Goal: Contribute content

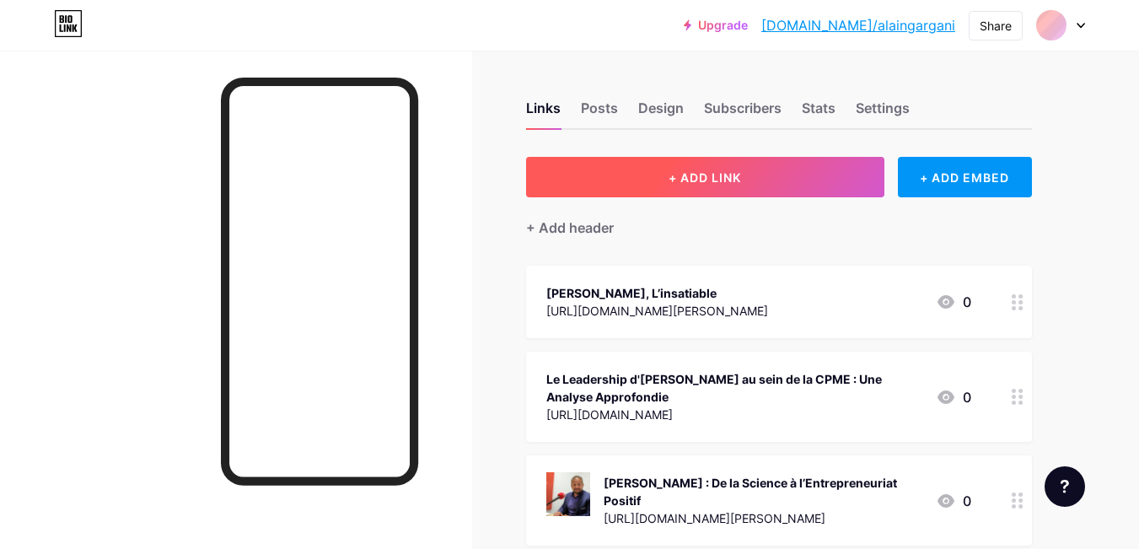
click at [710, 183] on span "+ ADD LINK" at bounding box center [704, 177] width 72 height 14
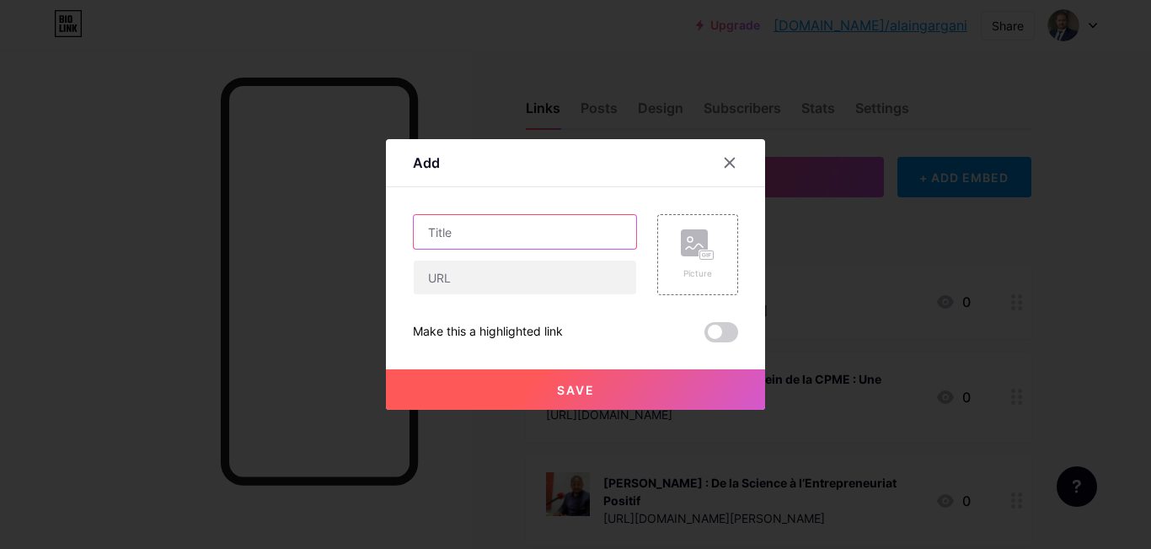
click at [465, 232] on input "text" at bounding box center [525, 232] width 223 height 34
paste input "[PERSON_NAME] : Transformer la CPME en Tremplin Entrepreneurial"
type input "[PERSON_NAME] : Transformer la CPME en Tremplin Entrepreneurial"
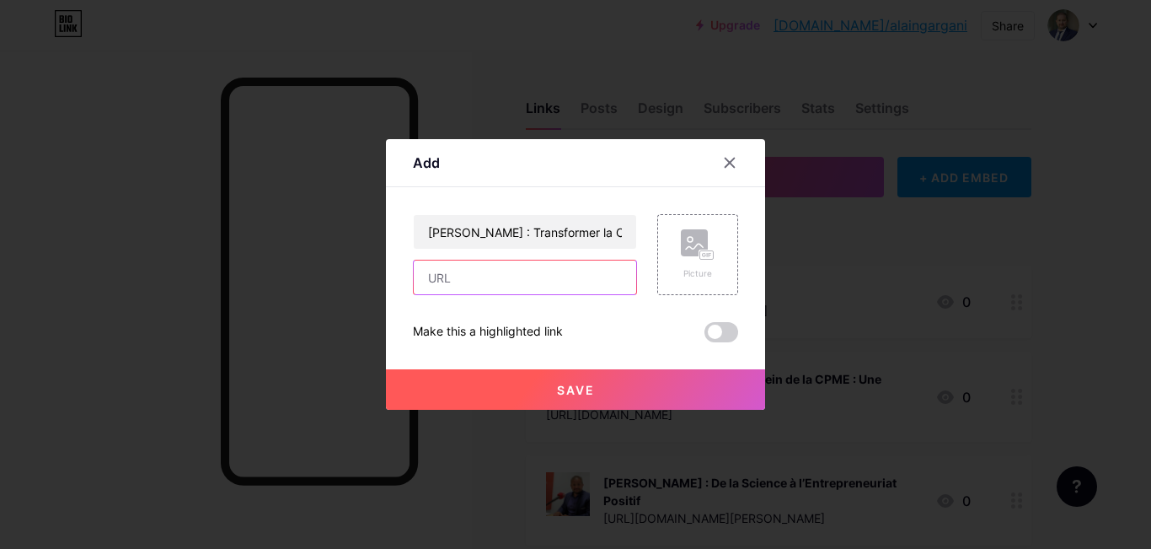
click at [443, 272] on input "text" at bounding box center [525, 277] width 223 height 34
paste input "[URL][DOMAIN_NAME][PERSON_NAME]"
type input "[URL][DOMAIN_NAME][PERSON_NAME]"
click at [689, 249] on rect at bounding box center [694, 242] width 27 height 27
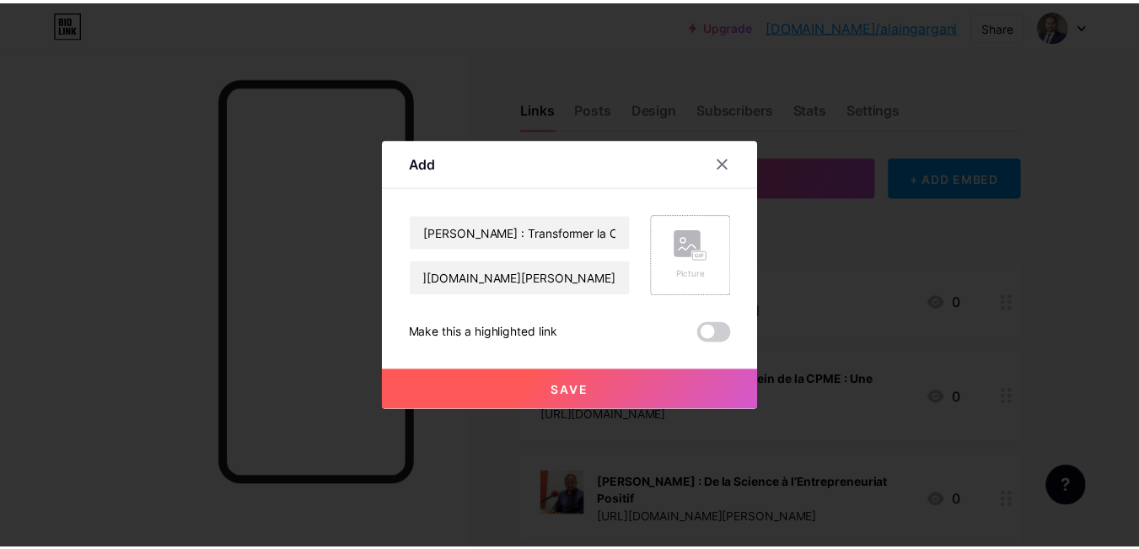
scroll to position [0, 0]
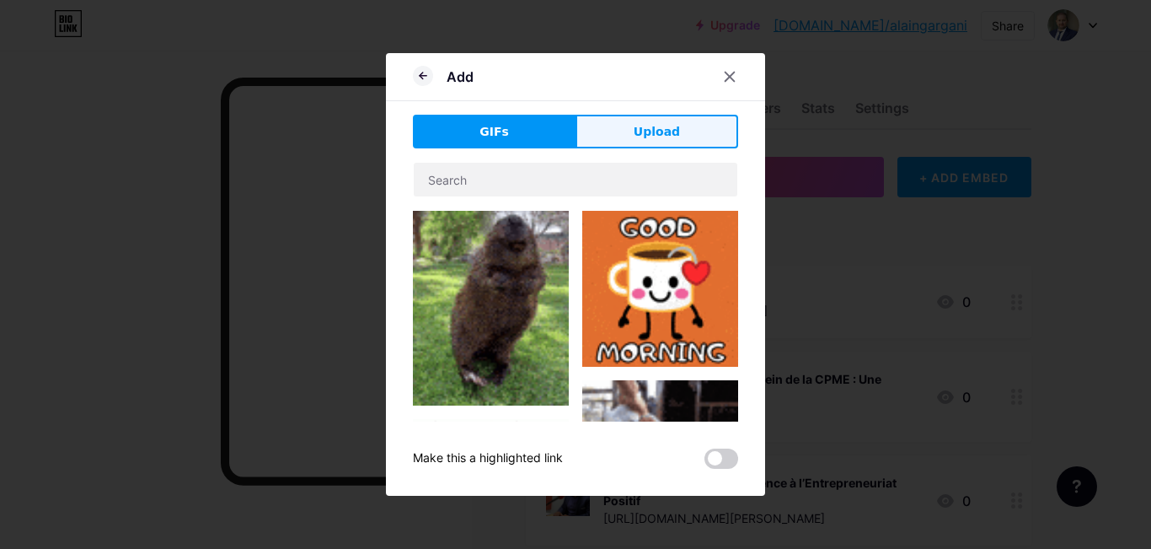
click at [653, 140] on span "Upload" at bounding box center [657, 132] width 46 height 18
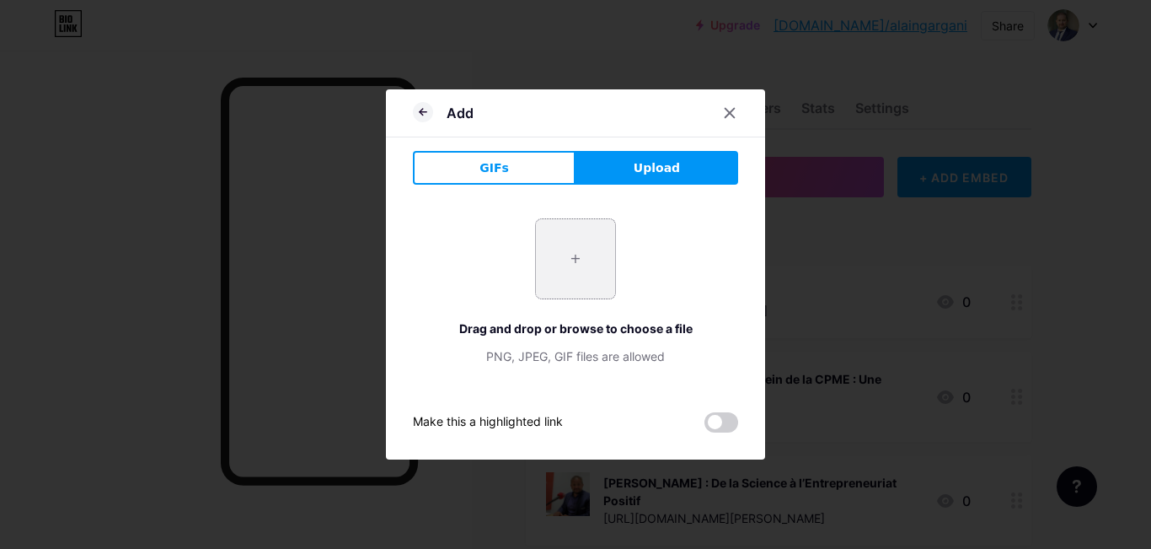
click at [558, 266] on input "file" at bounding box center [575, 258] width 79 height 79
type input "C:\fakepath\[PERSON_NAME]-prsident-de-la-CPME-Sud-3479803.jpeg"
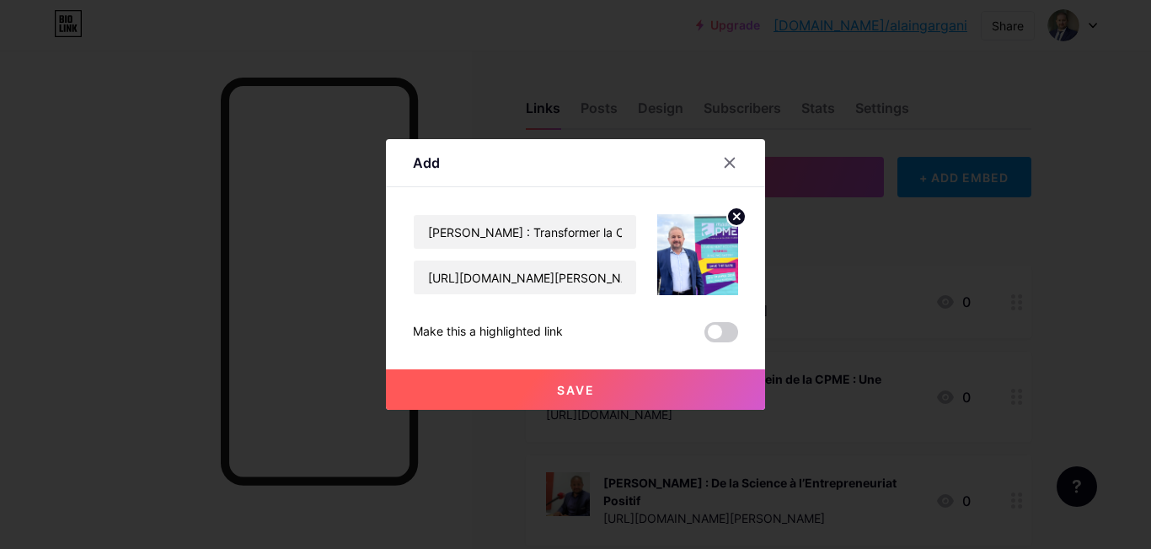
click at [566, 396] on span "Save" at bounding box center [576, 390] width 38 height 14
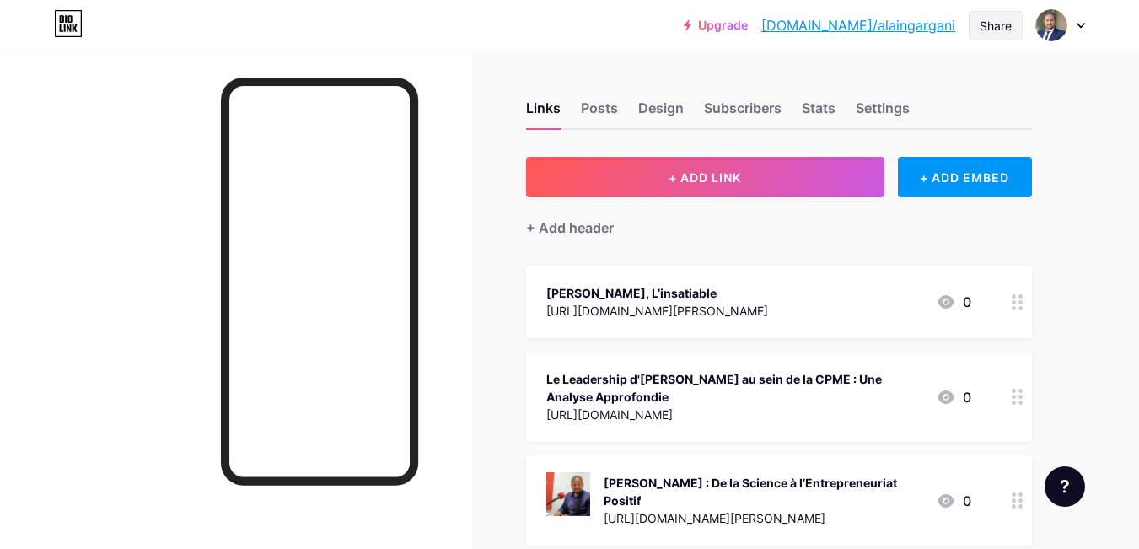
click at [983, 24] on div "Share" at bounding box center [995, 26] width 32 height 18
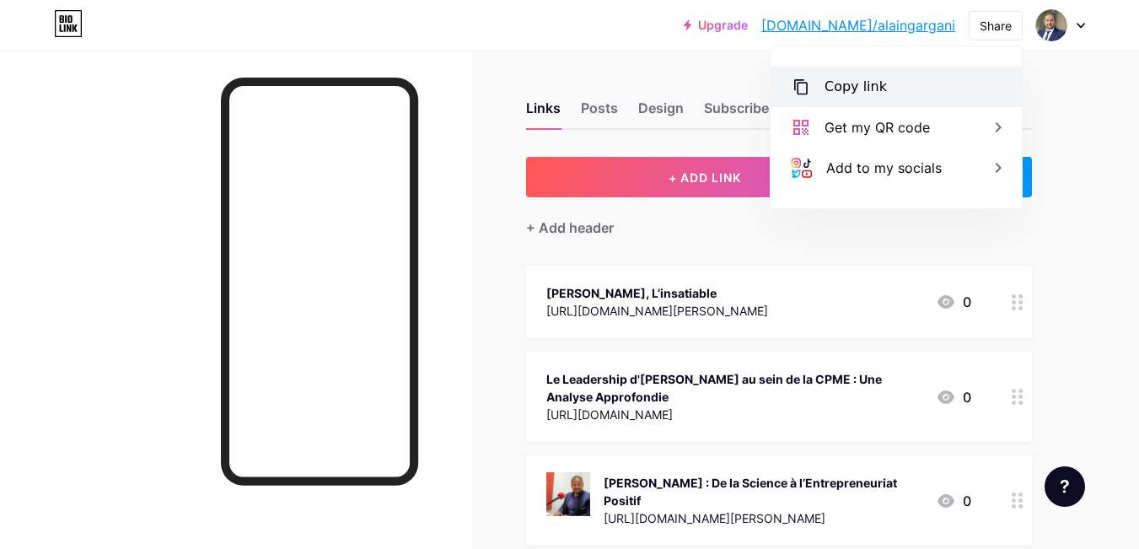
click at [826, 93] on div "Copy link" at bounding box center [855, 87] width 62 height 20
